Goal: Information Seeking & Learning: Learn about a topic

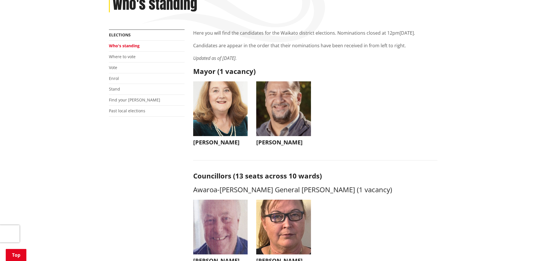
scroll to position [86, 0]
click at [209, 118] on img "button" at bounding box center [220, 109] width 55 height 55
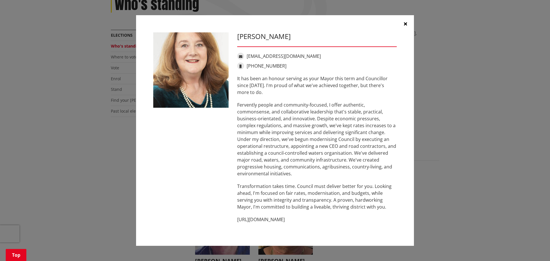
click at [405, 24] on icon "button" at bounding box center [405, 23] width 3 height 5
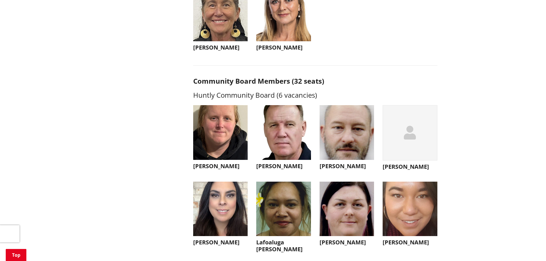
scroll to position [1462, 0]
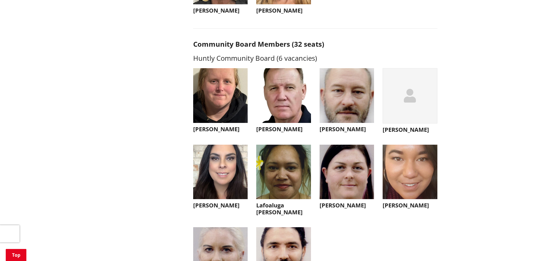
click at [227, 183] on img "button" at bounding box center [220, 172] width 55 height 55
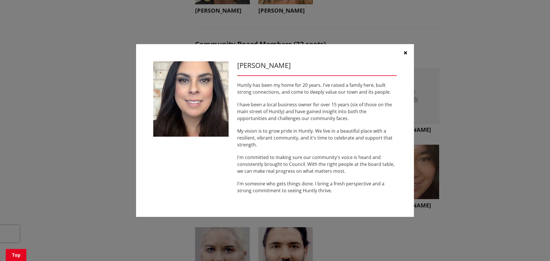
click at [406, 54] on icon "button" at bounding box center [405, 52] width 3 height 5
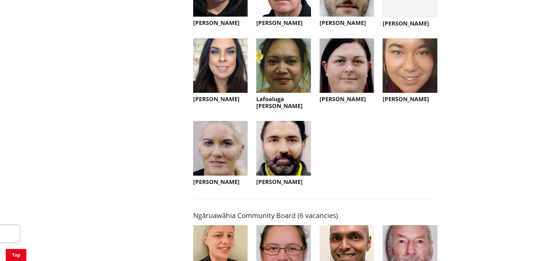
scroll to position [1577, 0]
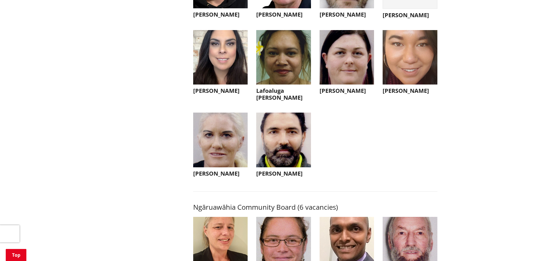
click at [284, 163] on img "button" at bounding box center [283, 140] width 55 height 55
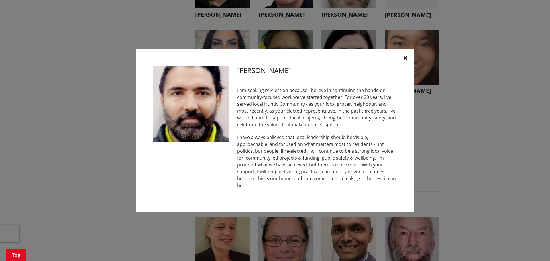
click at [406, 60] on icon "button" at bounding box center [405, 58] width 3 height 5
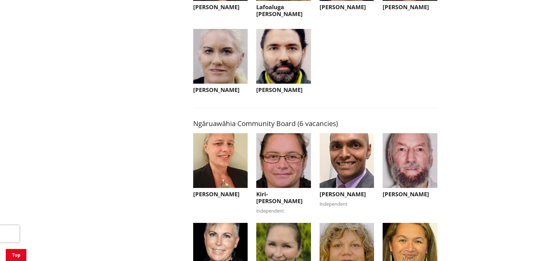
scroll to position [1691, 0]
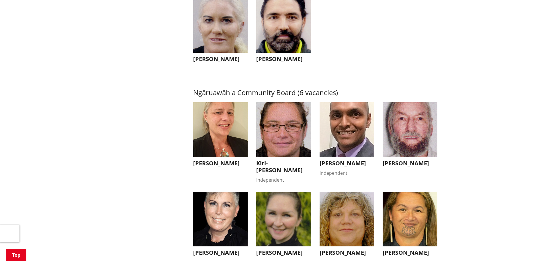
click at [394, 132] on img "button" at bounding box center [410, 129] width 55 height 55
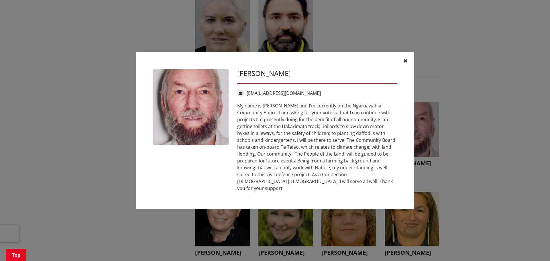
click at [406, 63] on icon "button" at bounding box center [405, 60] width 3 height 5
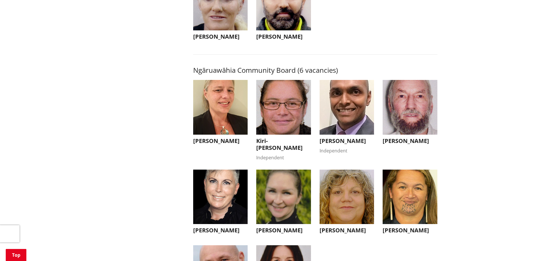
scroll to position [1777, 0]
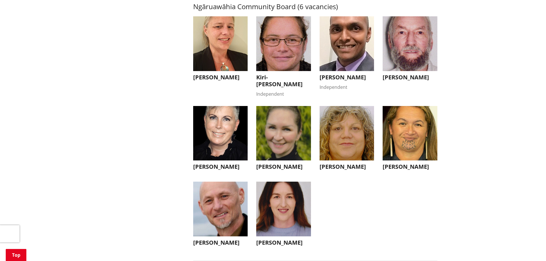
click at [398, 139] on img "button" at bounding box center [410, 133] width 55 height 55
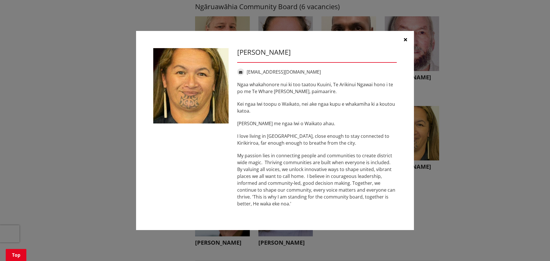
click at [404, 42] on button "button" at bounding box center [405, 39] width 17 height 17
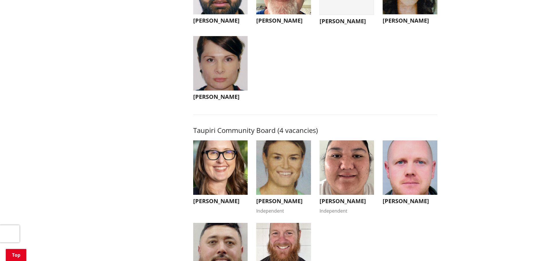
scroll to position [2207, 0]
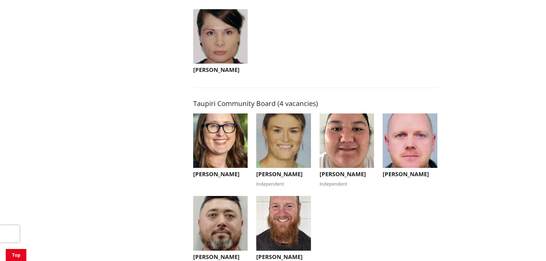
click at [377, 133] on li "[PERSON_NAME] Independent [PERSON_NAME] Independent [EMAIL_ADDRESS][DOMAIN_NAME…" at bounding box center [346, 151] width 63 height 74
click at [371, 136] on img "button" at bounding box center [347, 141] width 55 height 55
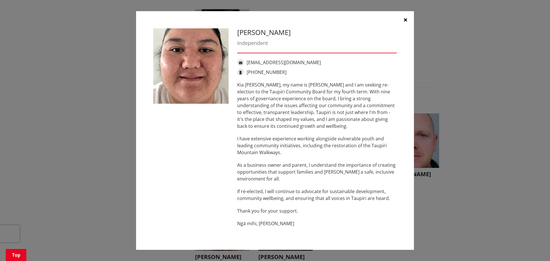
click at [409, 21] on button "button" at bounding box center [405, 19] width 17 height 17
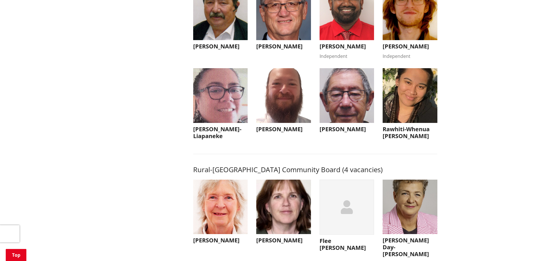
scroll to position [2580, 0]
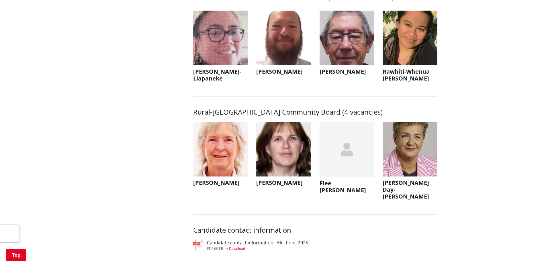
click at [355, 64] on img "button" at bounding box center [347, 38] width 55 height 55
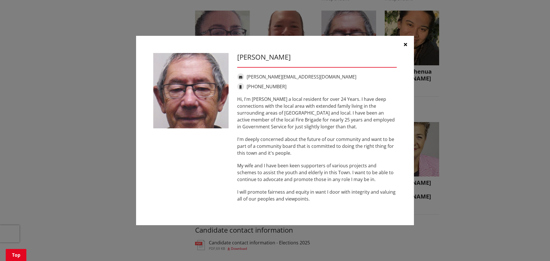
click at [406, 45] on icon "button" at bounding box center [405, 44] width 3 height 5
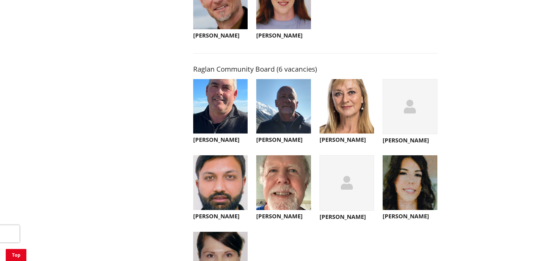
scroll to position [2019, 0]
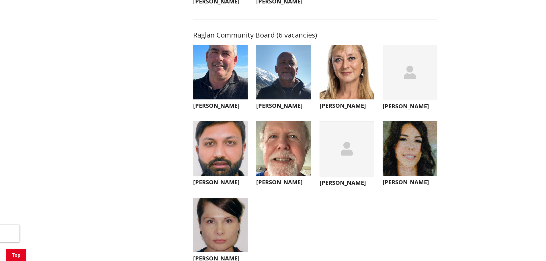
click at [421, 142] on img "button" at bounding box center [410, 148] width 55 height 55
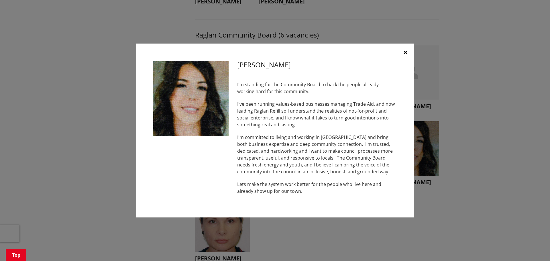
click at [405, 48] on button "button" at bounding box center [405, 52] width 17 height 17
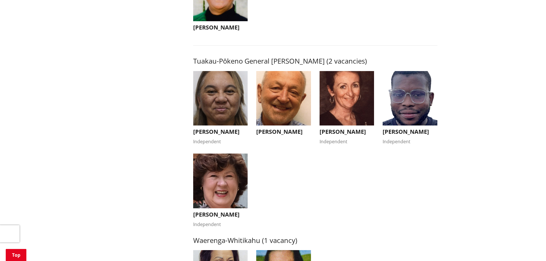
scroll to position [901, 0]
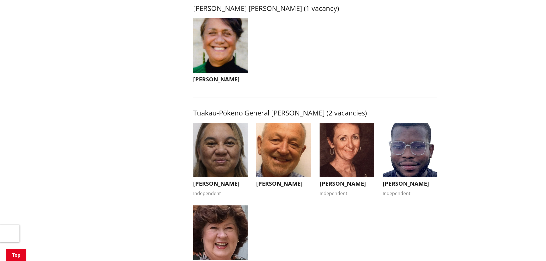
click at [403, 152] on img "button" at bounding box center [410, 150] width 55 height 55
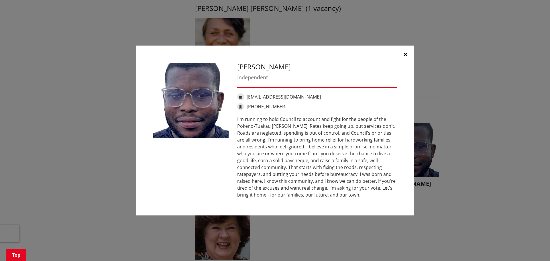
click at [408, 52] on button "button" at bounding box center [405, 54] width 17 height 17
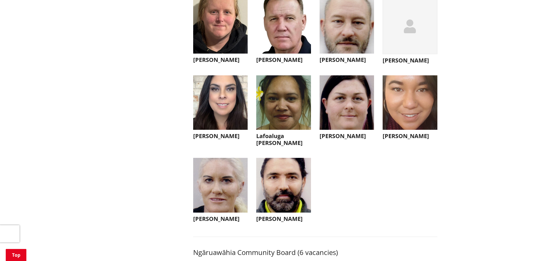
scroll to position [1617, 0]
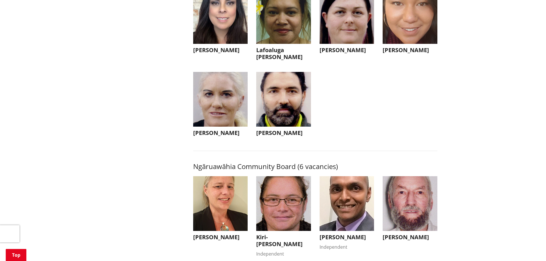
click at [308, 127] on img "button" at bounding box center [283, 99] width 55 height 55
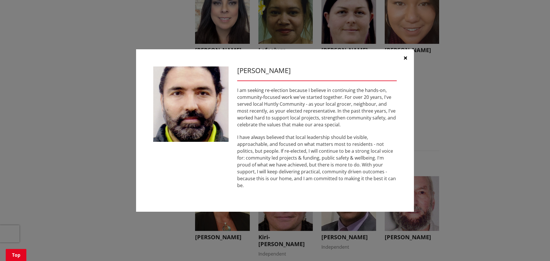
click at [407, 64] on button "button" at bounding box center [405, 57] width 17 height 17
